Goal: Understand process/instructions: Learn how to perform a task or action

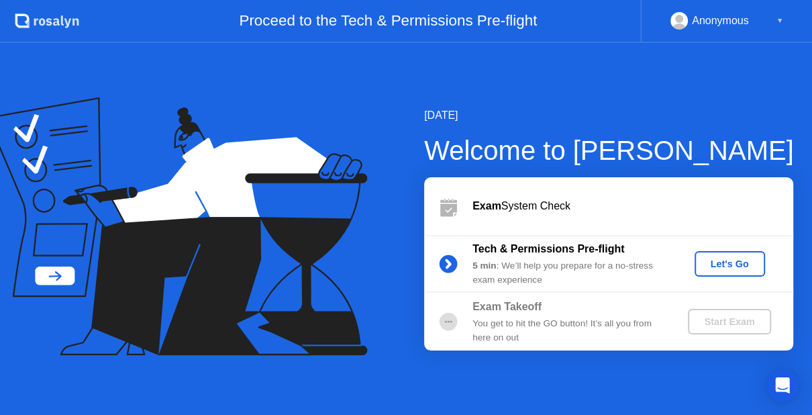
click at [733, 262] on div "Let's Go" at bounding box center [730, 263] width 60 height 11
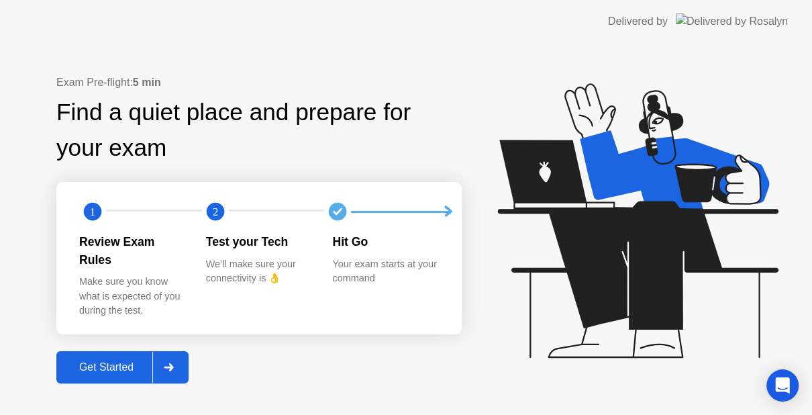
click at [168, 363] on icon at bounding box center [169, 367] width 10 height 8
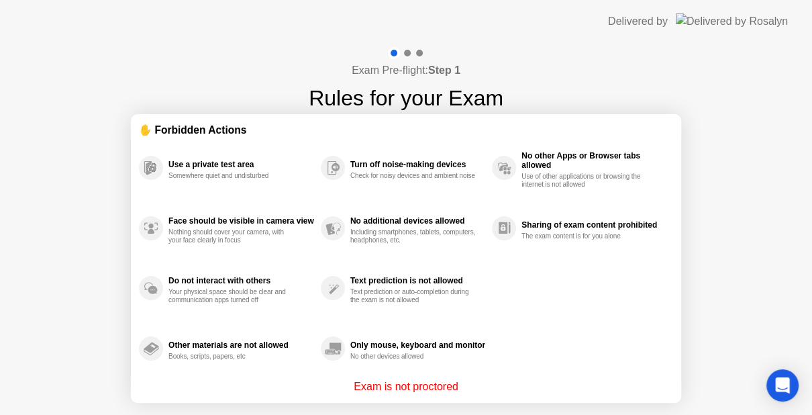
click at [810, 167] on div "Exam Pre-flight: Step 1 Rules for your Exam ✋ Forbidden Actions Use a private t…" at bounding box center [406, 256] width 812 height 426
click at [398, 384] on p "Exam is not proctored" at bounding box center [406, 387] width 105 height 16
click at [403, 160] on div "Turn off noise-making devices" at bounding box center [417, 164] width 135 height 9
click at [754, 165] on div "Exam Pre-flight: Step 1 Rules for your Exam ✋ Forbidden Actions Use a private t…" at bounding box center [406, 256] width 812 height 426
drag, startPoint x: 754, startPoint y: 165, endPoint x: 703, endPoint y: 315, distance: 158.2
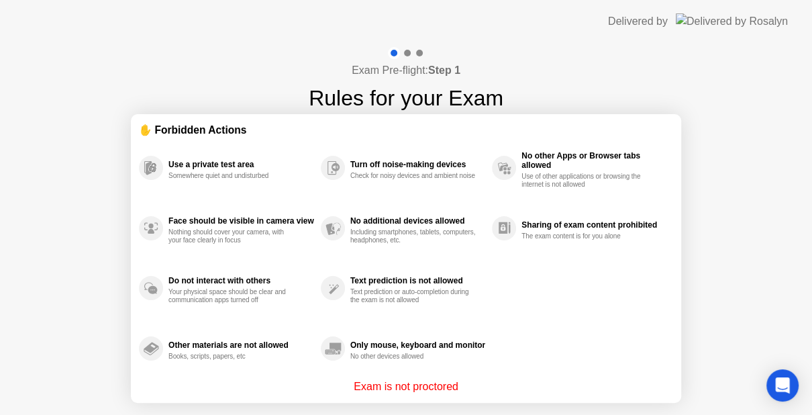
click at [703, 315] on div "Exam Pre-flight: Step 1 Rules for your Exam ✋ Forbidden Actions Use a private t…" at bounding box center [406, 256] width 812 height 426
click at [442, 381] on p "Exam is not proctored" at bounding box center [406, 387] width 105 height 16
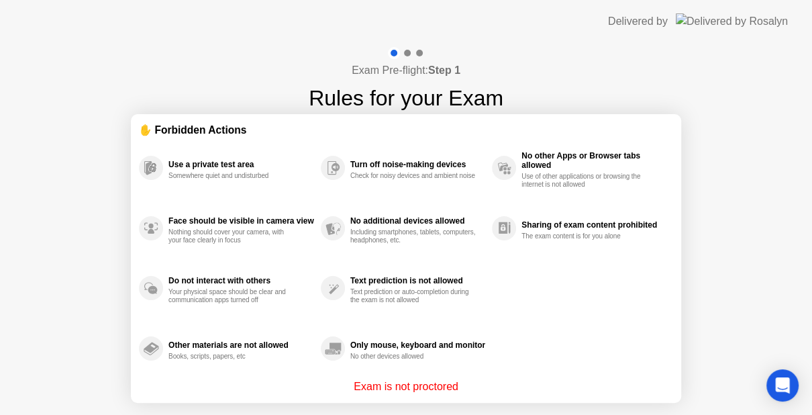
click at [554, 209] on div "Sharing of exam content prohibited The exam content is for you alone" at bounding box center [582, 228] width 181 height 60
click at [446, 64] on b "Step 1" at bounding box center [444, 69] width 32 height 11
click at [436, 386] on p "Exam is not proctored" at bounding box center [406, 387] width 105 height 16
